Goal: Transaction & Acquisition: Subscribe to service/newsletter

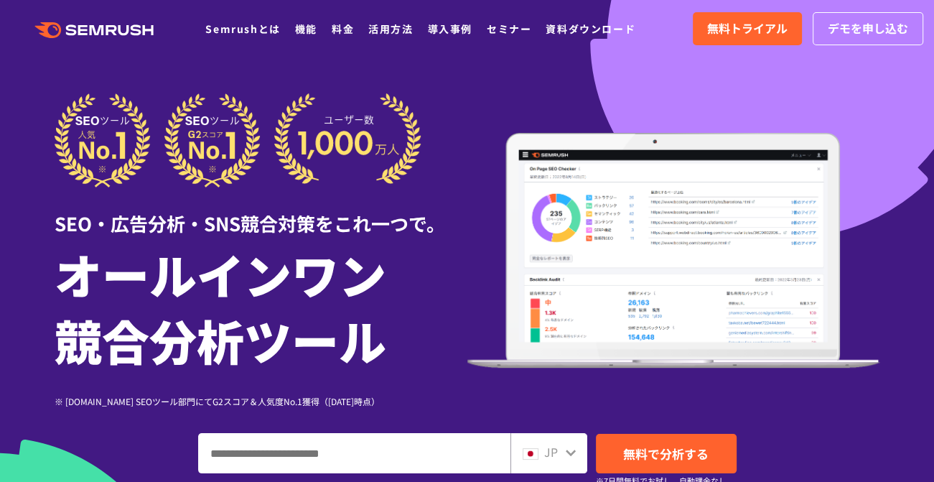
click at [350, 231] on div "SEO・広告分析・SNS競合対策をこれ一つで。" at bounding box center [261, 212] width 413 height 50
click at [303, 33] on link "機能" at bounding box center [306, 29] width 22 height 14
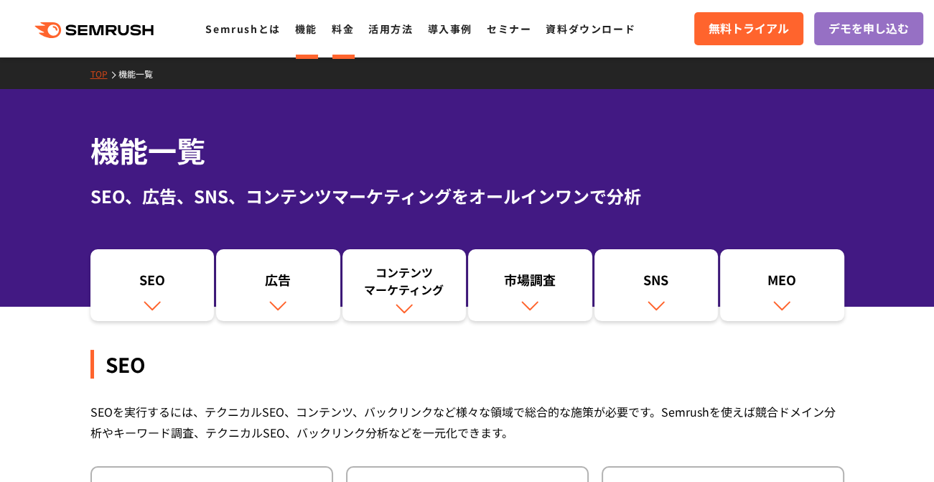
click at [348, 37] on li "料金" at bounding box center [343, 28] width 22 height 19
click at [347, 33] on link "料金" at bounding box center [343, 29] width 22 height 14
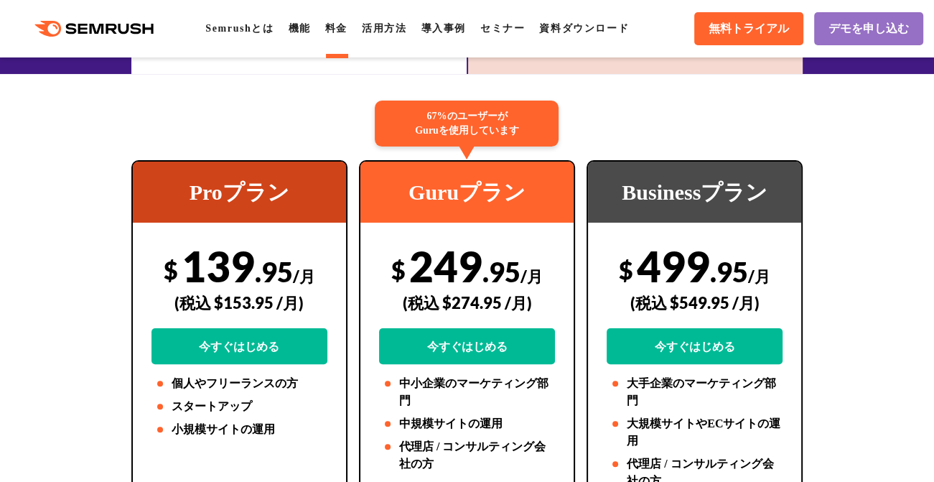
scroll to position [287, 0]
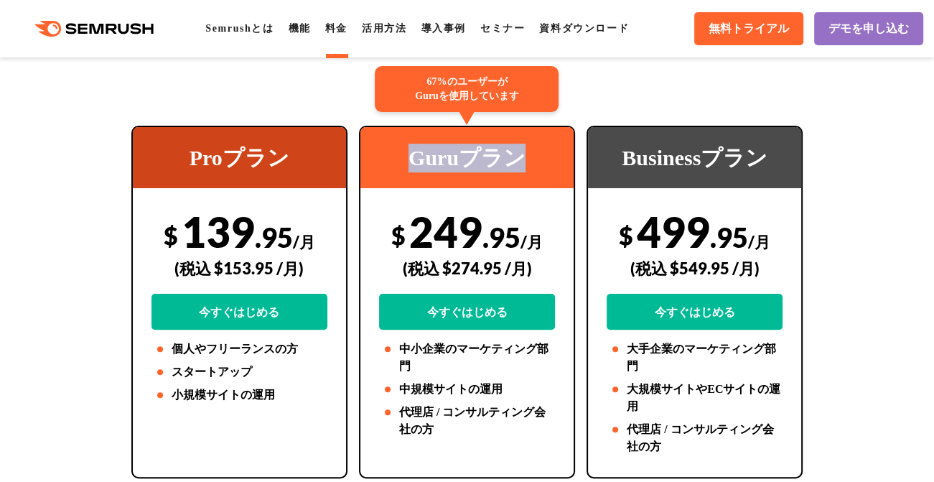
drag, startPoint x: 411, startPoint y: 160, endPoint x: 532, endPoint y: 157, distance: 121.3
click at [532, 157] on div "Guruプラン" at bounding box center [466, 157] width 213 height 61
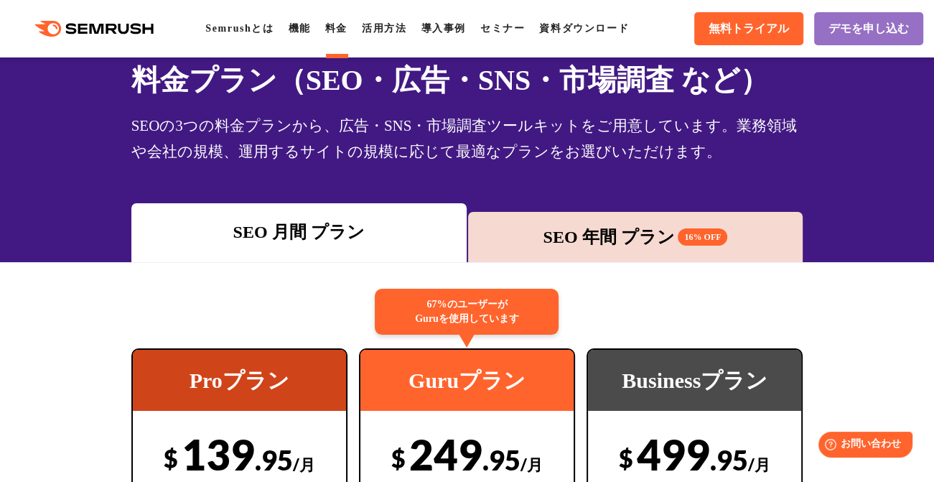
scroll to position [0, 0]
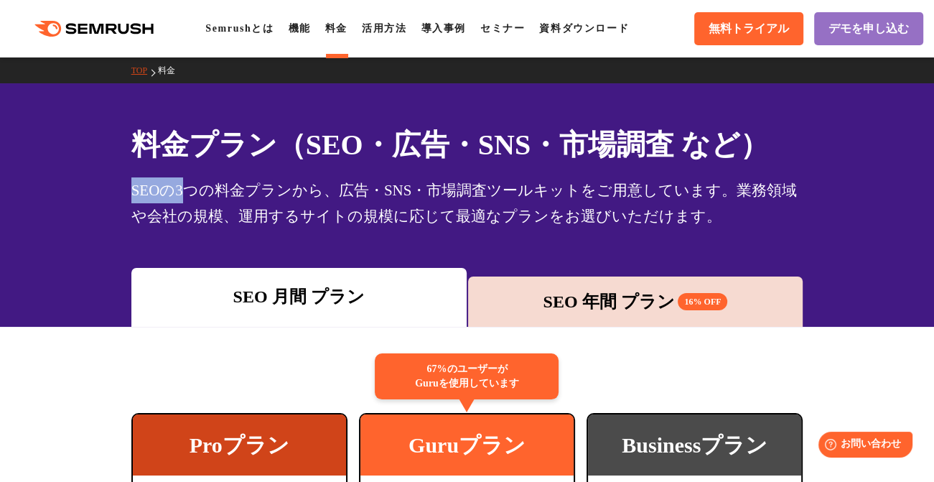
drag, startPoint x: 133, startPoint y: 194, endPoint x: 184, endPoint y: 192, distance: 51.0
click at [184, 192] on div "SEOの3つの料金プランから、広告・SNS・市場調査ツールキットをご用意しています。業務領域や会社の規模、運用するサイトの規模に応じて最適なプランをお選びいた…" at bounding box center [467, 203] width 672 height 52
click at [127, 174] on div "料金プラン（SEO・広告・SNS・市場調査 など） SEOの3つの料金プランから、広告・SNS・市場調査ツールキットをご用意しています。業務領域や会社の規模、…" at bounding box center [467, 176] width 700 height 106
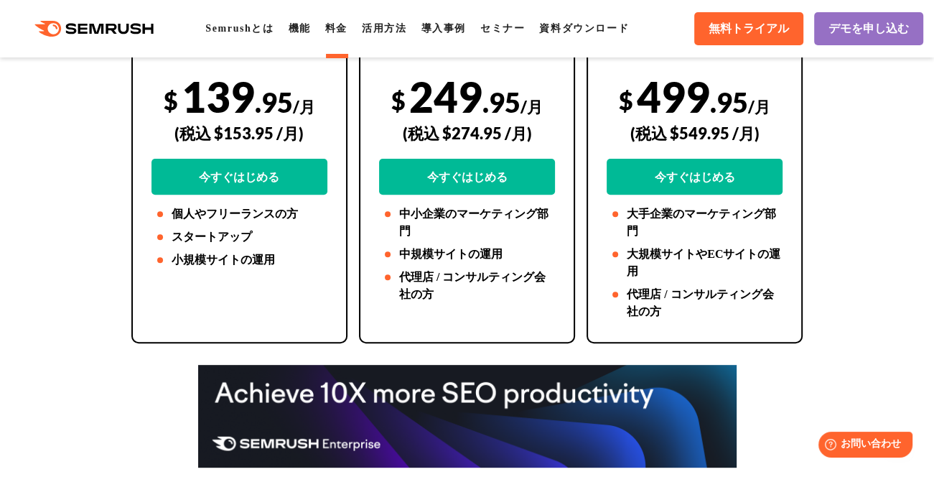
scroll to position [431, 0]
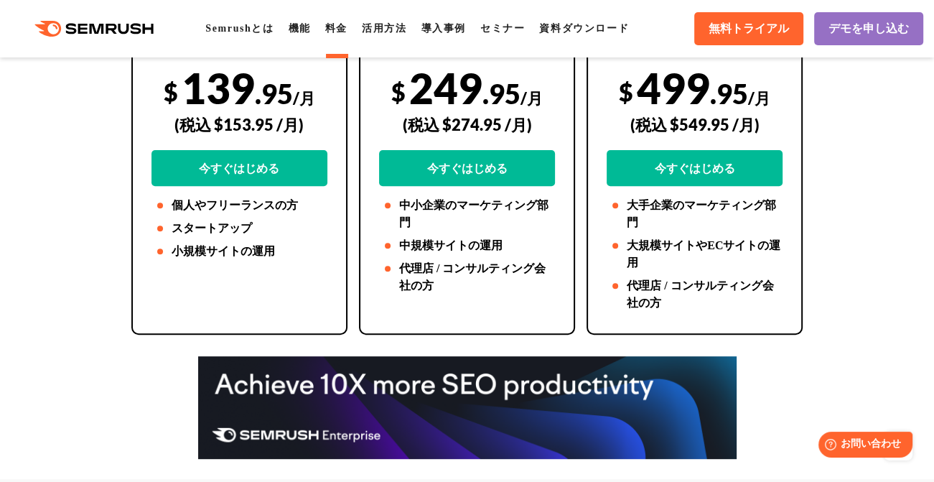
click at [126, 387] on div at bounding box center [467, 407] width 700 height 103
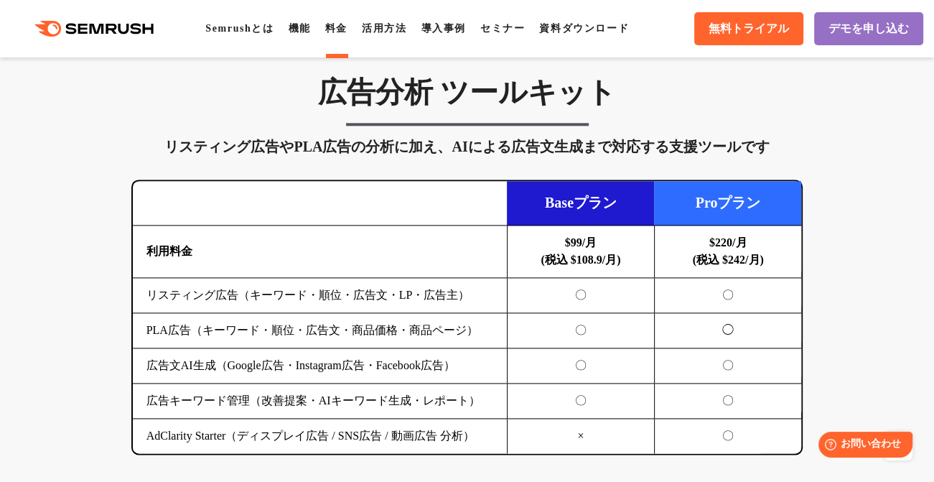
scroll to position [1579, 0]
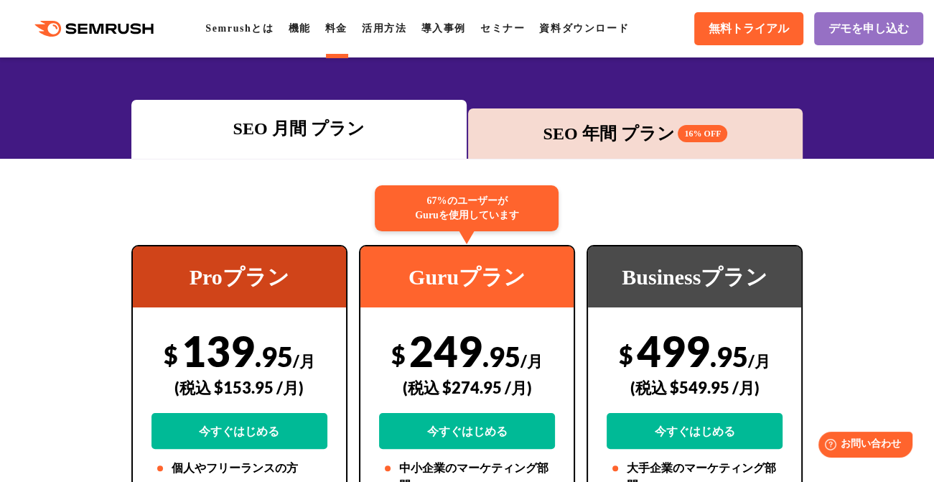
scroll to position [0, 0]
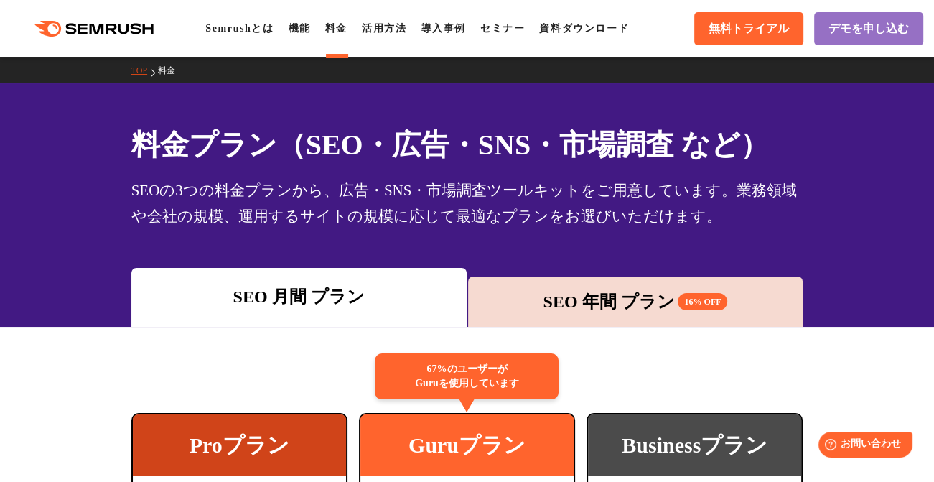
click at [715, 290] on div "SEO 年間 プラン 16% OFF" at bounding box center [635, 302] width 321 height 26
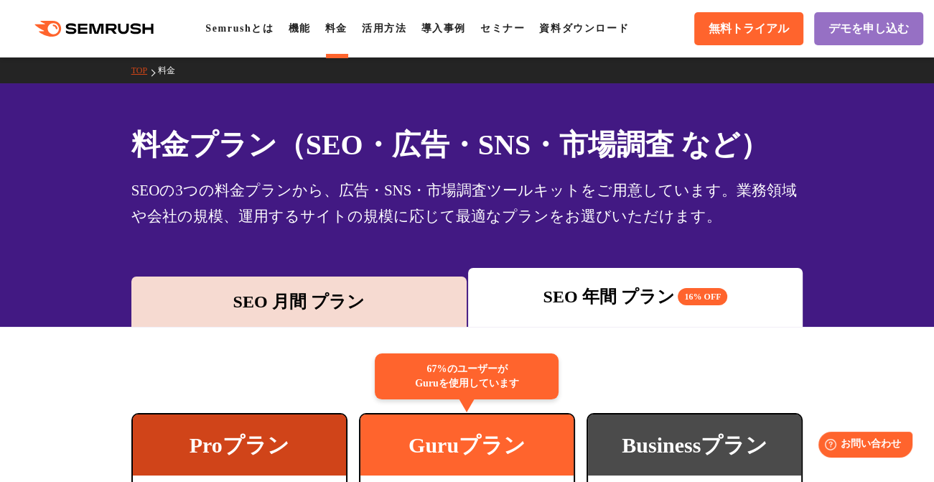
click at [270, 286] on div "SEO 月間 プラン" at bounding box center [298, 301] width 335 height 50
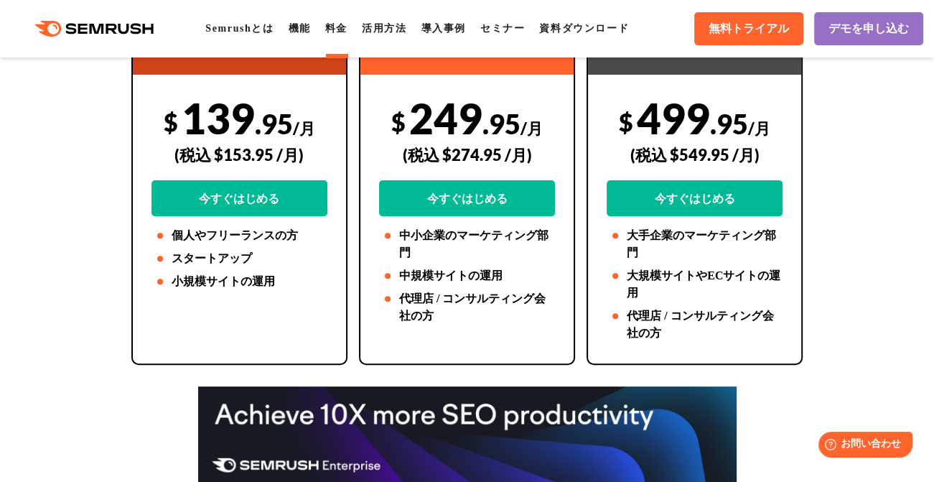
scroll to position [431, 0]
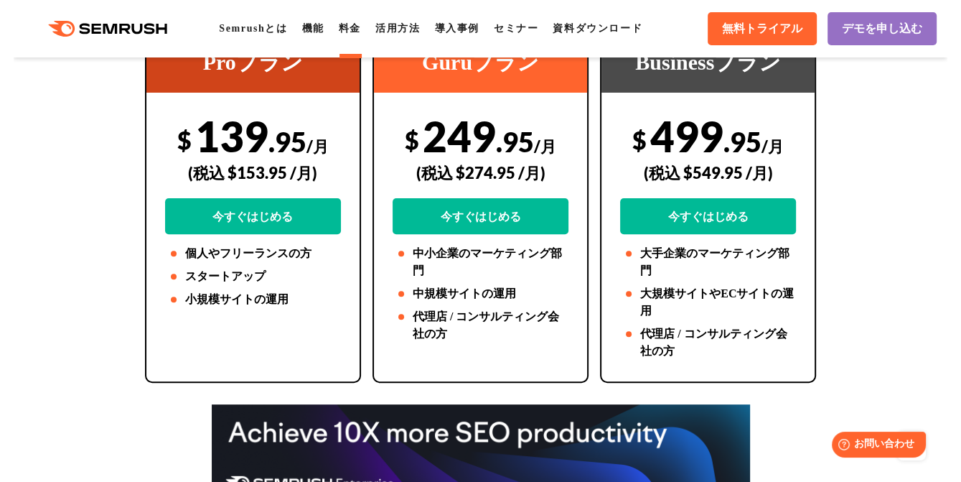
scroll to position [359, 0]
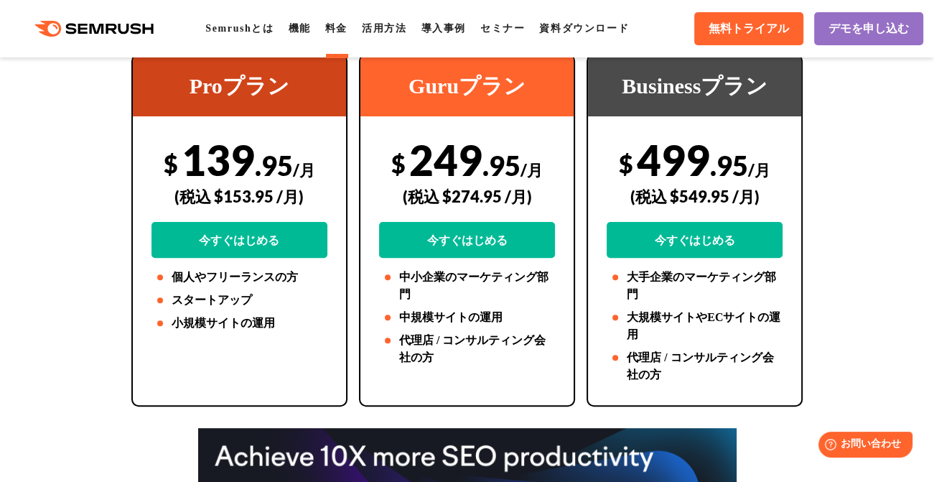
drag, startPoint x: 149, startPoint y: 156, endPoint x: 169, endPoint y: 157, distance: 20.1
click at [169, 157] on div "Proプラン $ 139 .95 /月 (税込 $153.95 /月) 今すぐはじめる 個人やフリーランスの方 スタートアップ 小規模サイトの運用" at bounding box center [239, 230] width 216 height 352
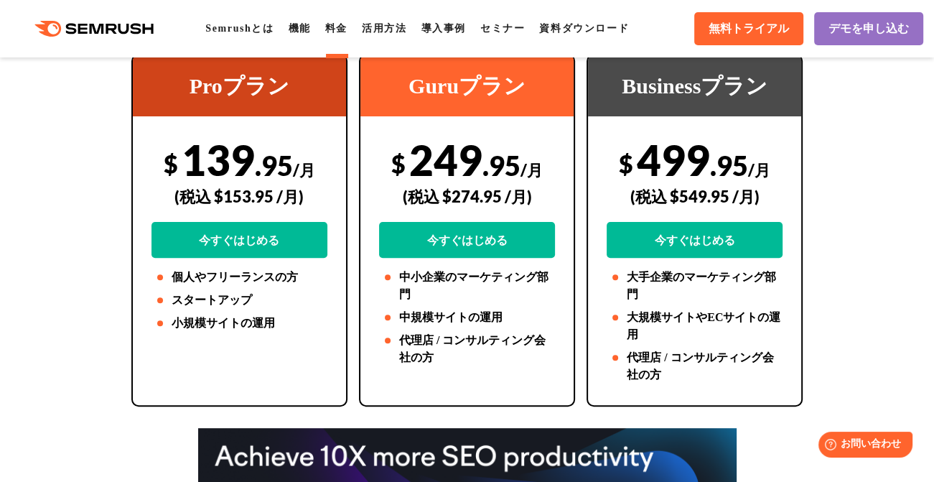
click at [159, 197] on div "(税込 $153.95 /月)" at bounding box center [239, 196] width 176 height 51
drag, startPoint x: 846, startPoint y: 284, endPoint x: 850, endPoint y: 276, distance: 9.0
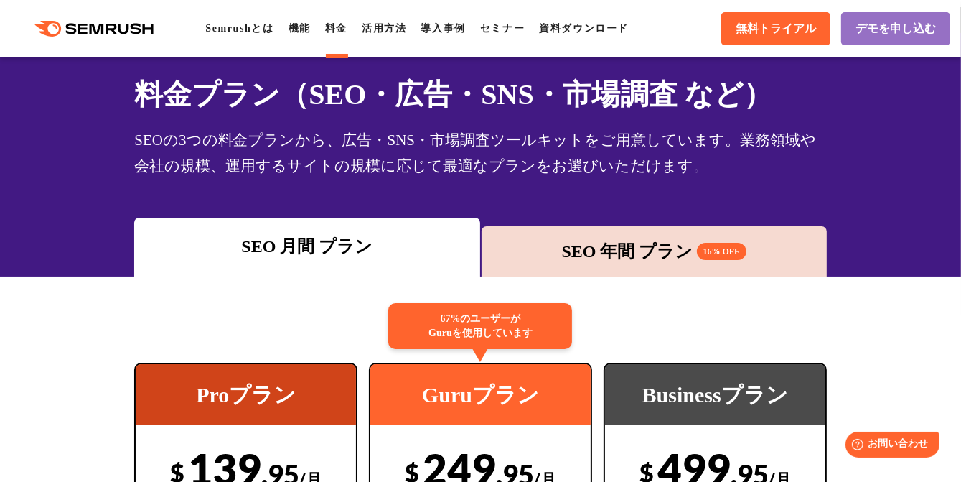
scroll to position [0, 0]
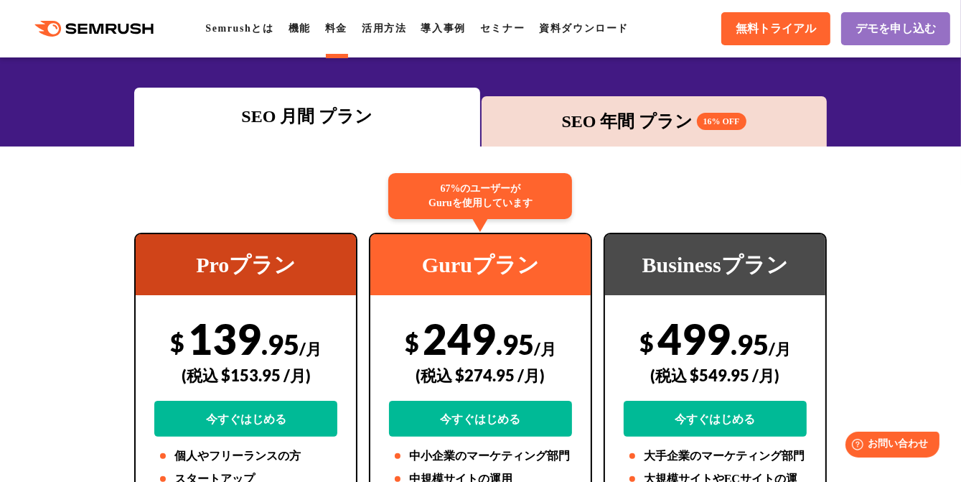
scroll to position [215, 0]
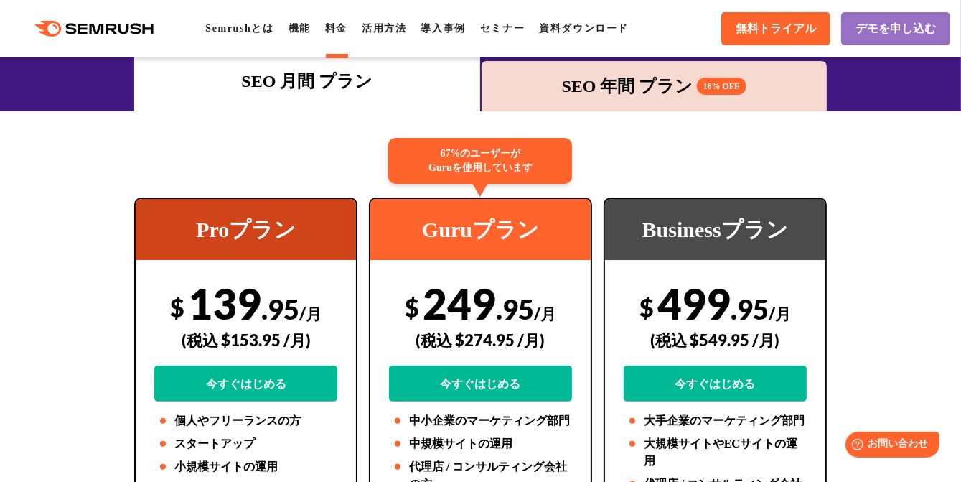
drag, startPoint x: 204, startPoint y: 228, endPoint x: 342, endPoint y: 230, distance: 137.8
click at [342, 230] on div "Proプラン" at bounding box center [246, 229] width 220 height 61
click at [393, 230] on div "Guruプラン" at bounding box center [480, 229] width 220 height 61
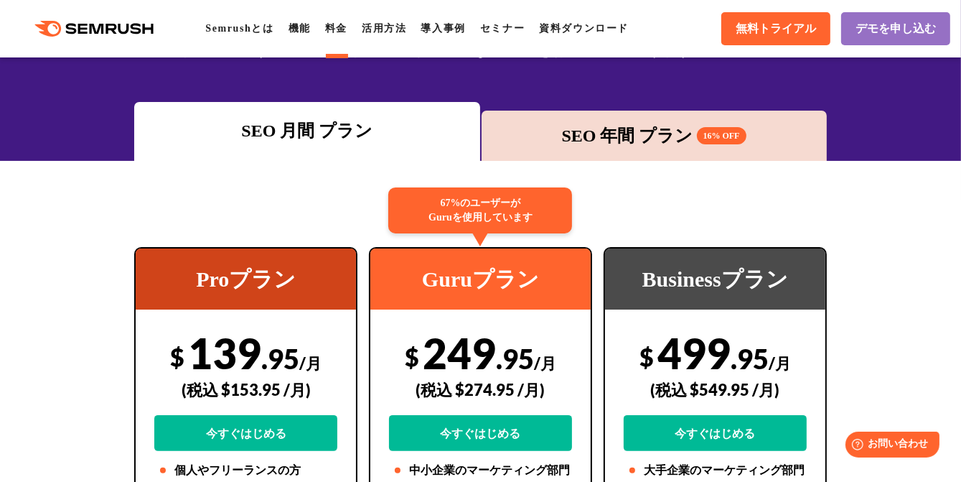
scroll to position [144, 0]
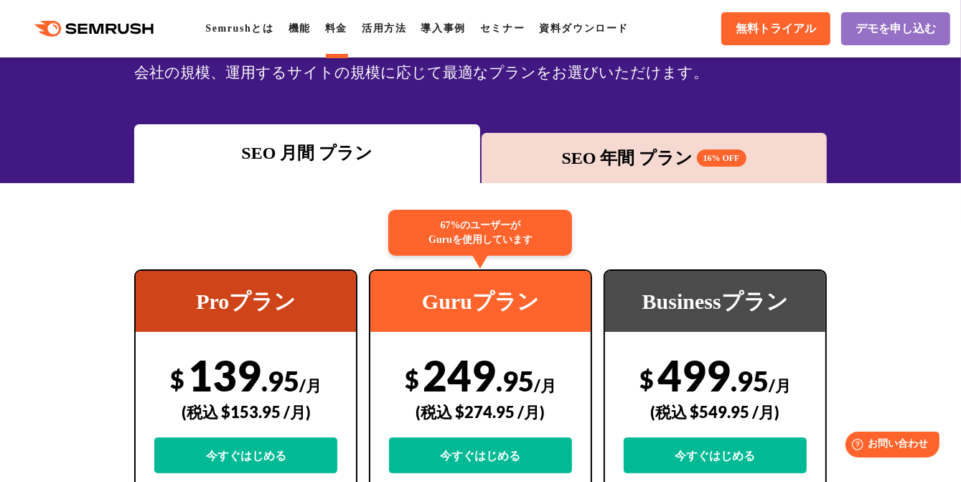
click at [75, 149] on div "SEO 月間 プラン SEO 年間 プラン 16% OFF" at bounding box center [480, 153] width 961 height 59
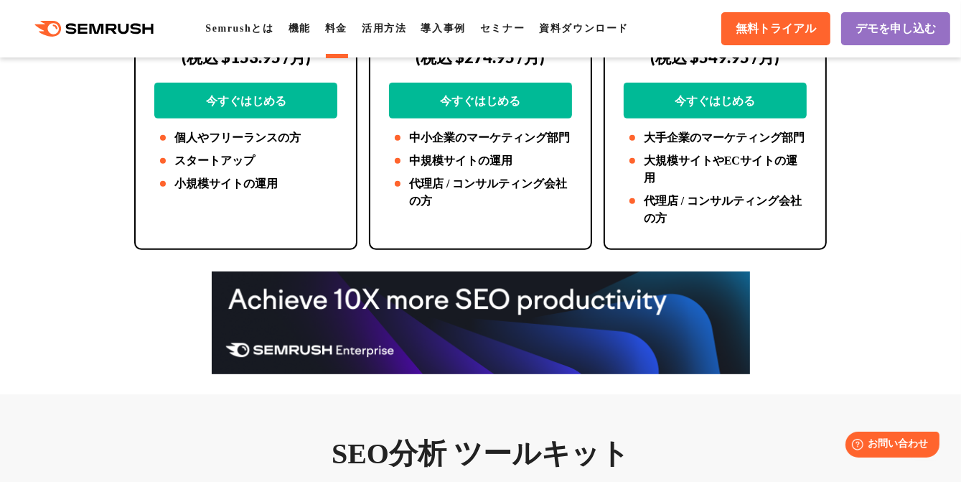
scroll to position [502, 0]
